Goal: Contribute content: Contribute content

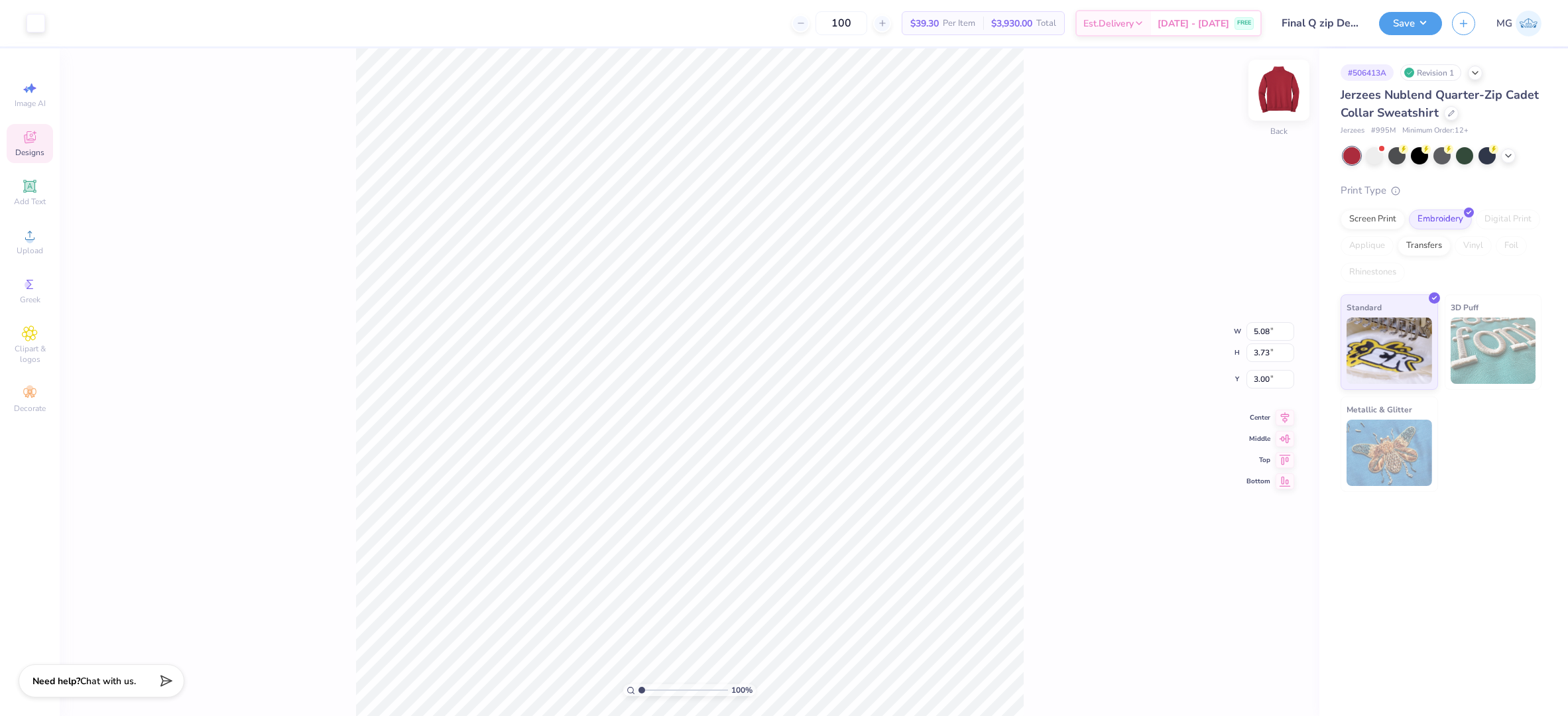
click at [1281, 96] on img at bounding box center [1279, 90] width 53 height 53
click at [1284, 89] on img at bounding box center [1279, 90] width 53 height 53
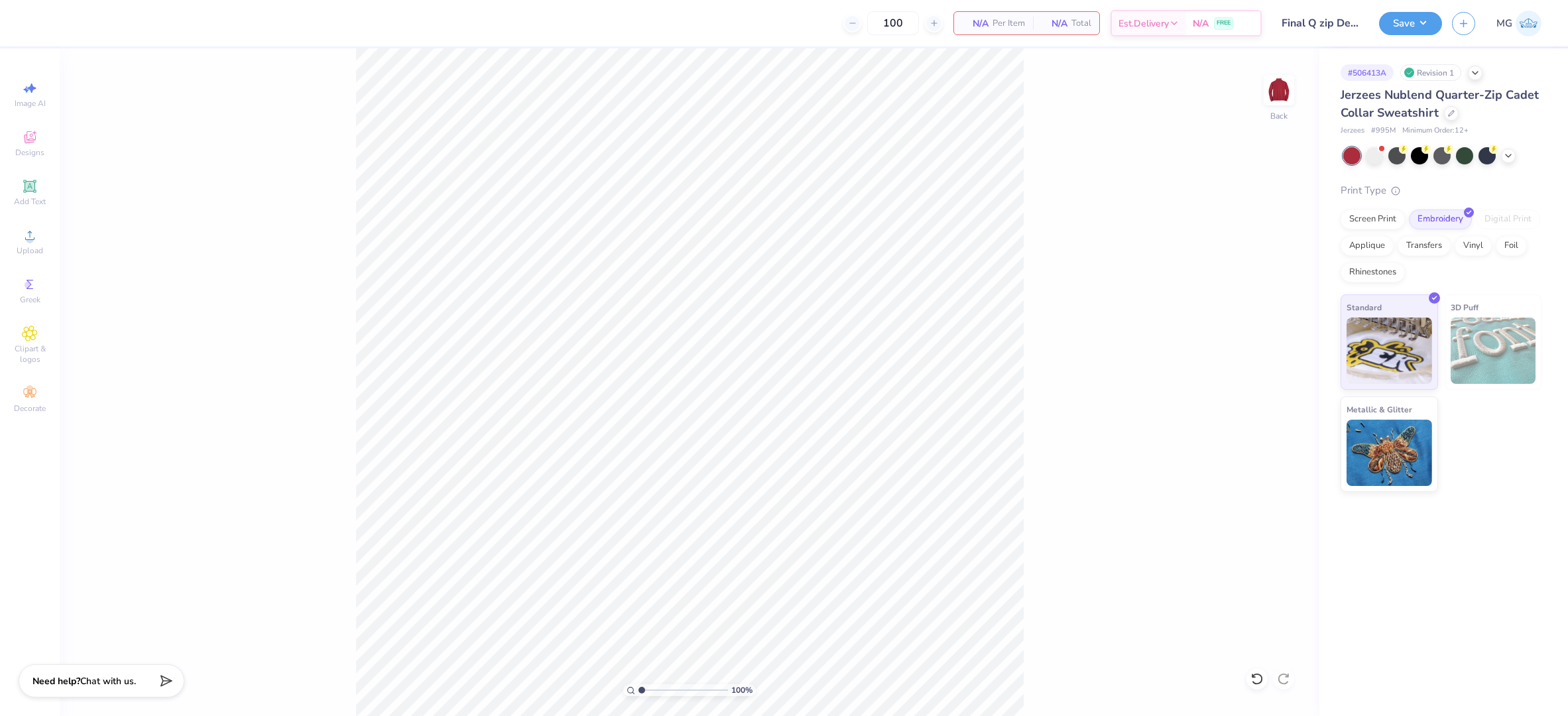
drag, startPoint x: 277, startPoint y: 238, endPoint x: 263, endPoint y: 236, distance: 14.1
click at [277, 238] on div "100 % Back" at bounding box center [690, 382] width 1260 height 668
click at [22, 240] on icon at bounding box center [29, 235] width 16 height 16
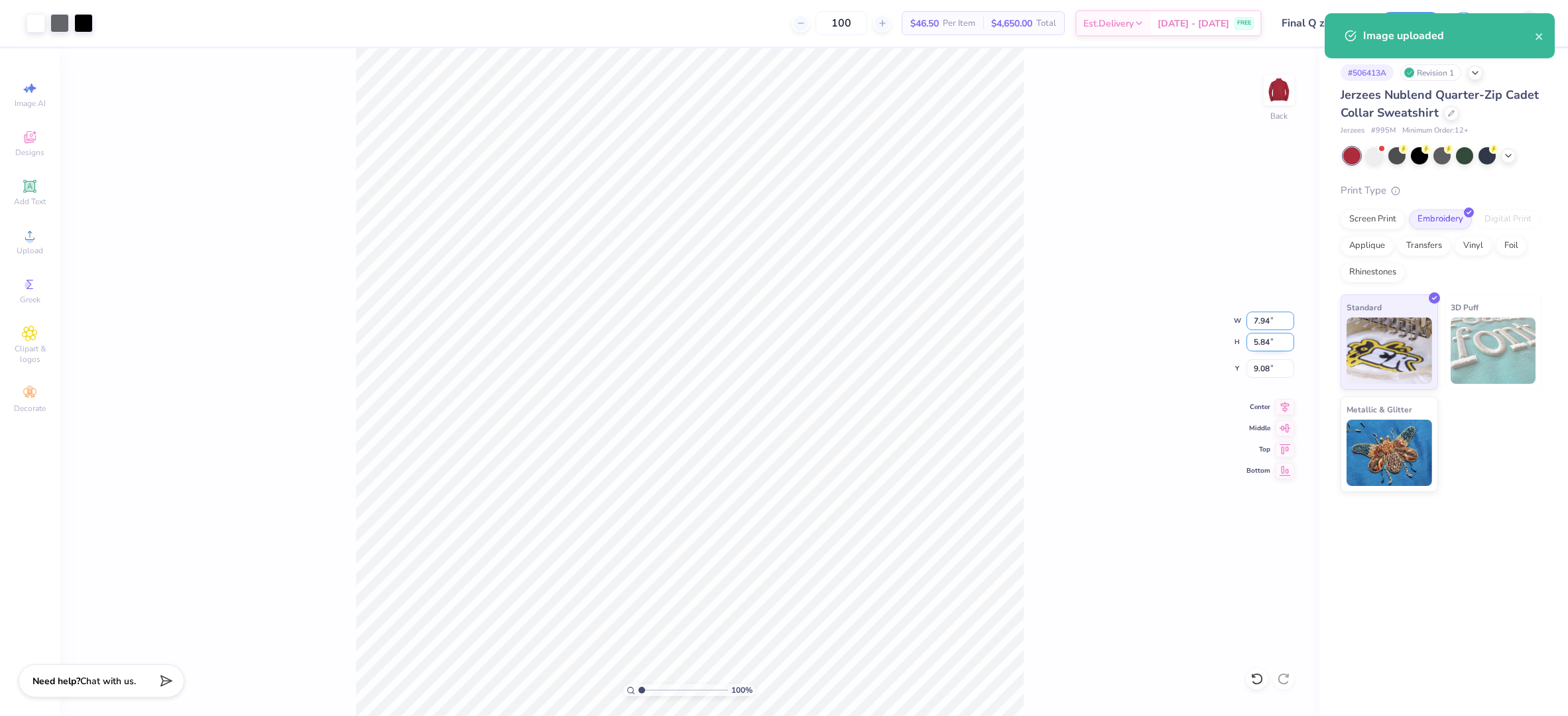
drag, startPoint x: 1270, startPoint y: 321, endPoint x: 1270, endPoint y: 334, distance: 13.0
click at [1270, 321] on input "7.94" at bounding box center [1270, 321] width 47 height 19
type input "7"
type input "5.00"
type input "3.67"
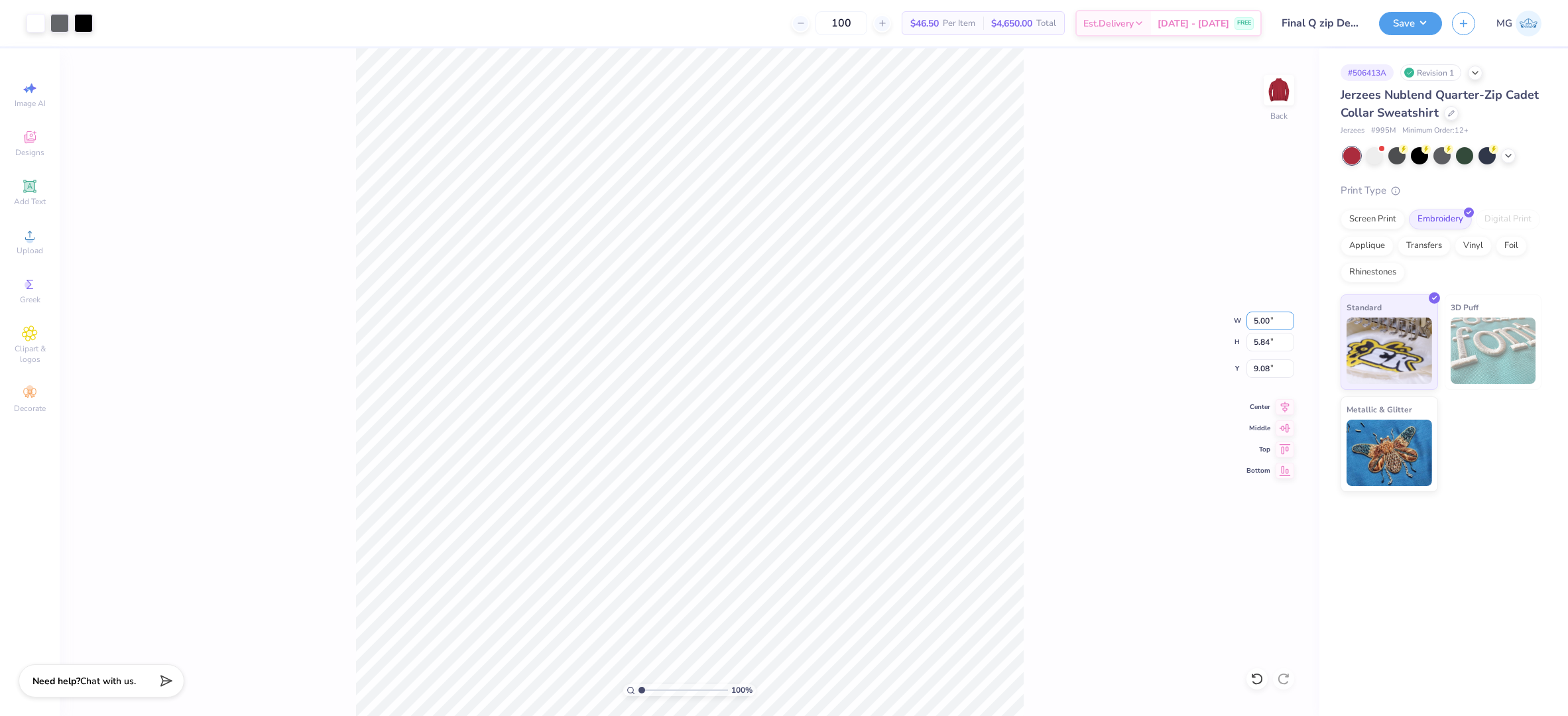
type input "10.16"
type input "3.00"
click at [1057, 361] on div "100 % Back W 5.00 5.00 " H 3.67 3.67 " Y 3.00 3.00 " Center Middle Top Bottom" at bounding box center [690, 382] width 1260 height 668
click at [1059, 281] on div "100 % Back W 5.00 5.00 " H 3.67 3.67 " Y 3.00 3.00 " Center Middle Top Bottom" at bounding box center [690, 382] width 1260 height 668
click at [1024, 270] on div "100 % Back W 5.00 5.00 " H 3.67 3.67 " Y 3.00 3.00 " Center Middle Top Bottom" at bounding box center [690, 382] width 1260 height 668
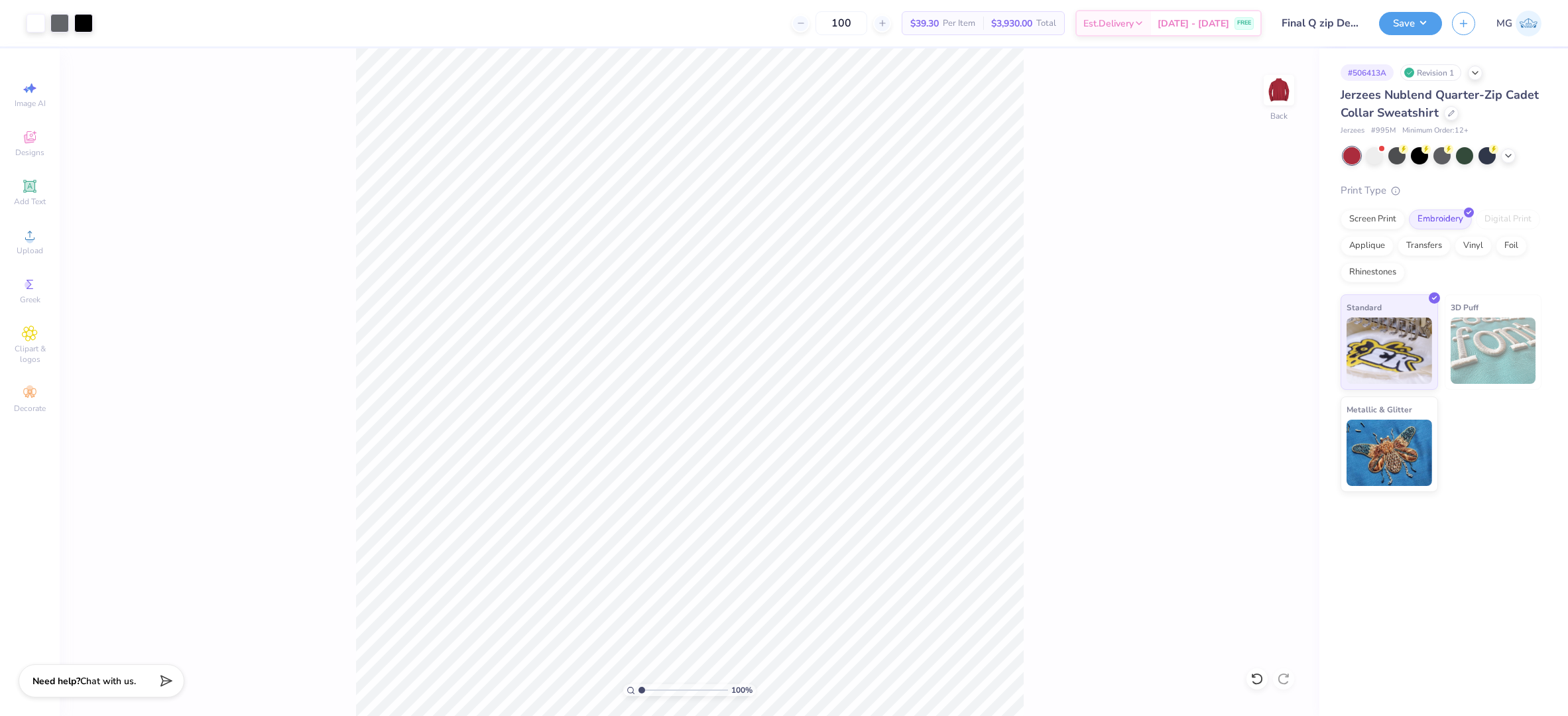
click at [1444, 20] on div "Save MG" at bounding box center [1473, 23] width 189 height 47
click at [1426, 22] on button "Save" at bounding box center [1410, 21] width 63 height 23
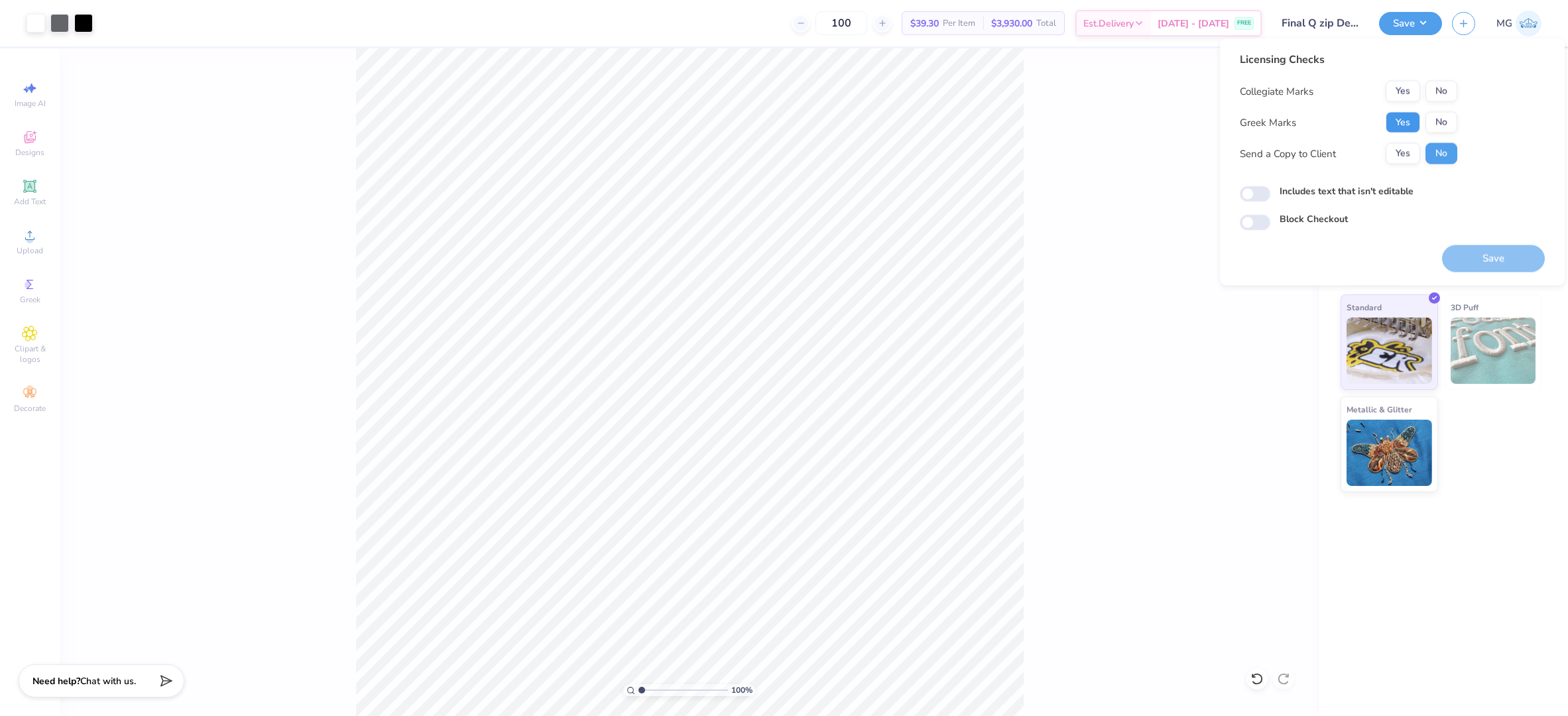
click at [1403, 122] on button "Yes" at bounding box center [1403, 123] width 34 height 21
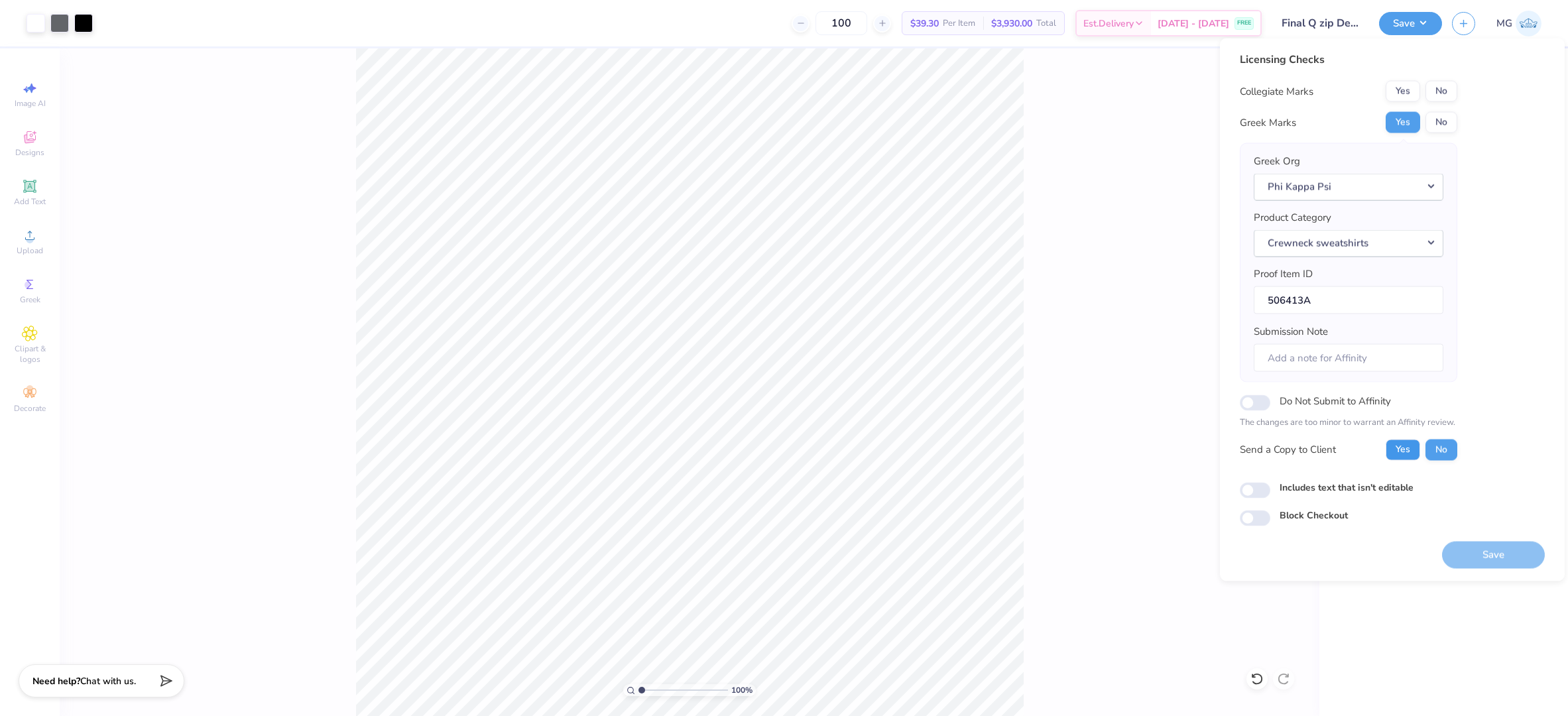
click at [1402, 451] on button "Yes" at bounding box center [1403, 450] width 34 height 21
click at [1255, 490] on input "Includes text that isn't editable" at bounding box center [1256, 489] width 31 height 16
checkbox input "true"
